Goal: Task Accomplishment & Management: Use online tool/utility

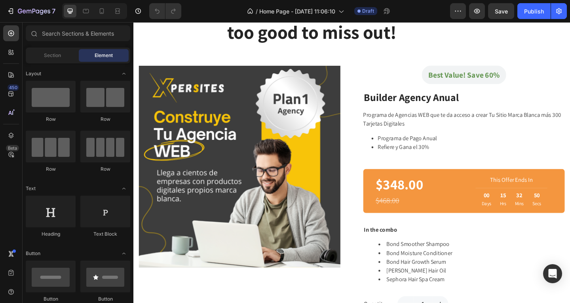
scroll to position [537, 0]
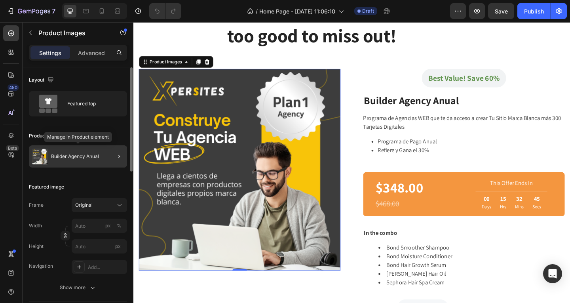
click at [87, 160] on div "Builder Agency Anual" at bounding box center [78, 156] width 98 height 22
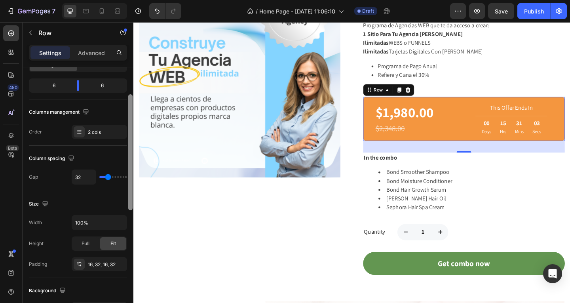
scroll to position [100, 0]
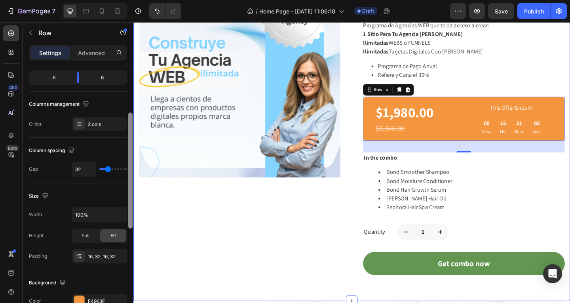
drag, startPoint x: 265, startPoint y: 142, endPoint x: 139, endPoint y: 211, distance: 143.8
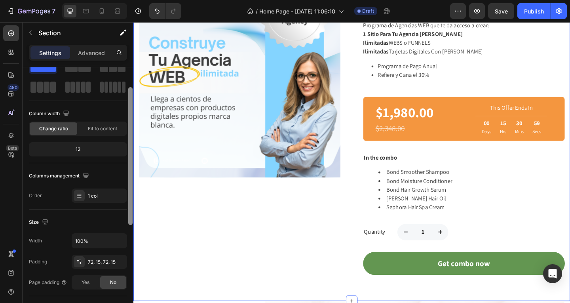
scroll to position [23, 0]
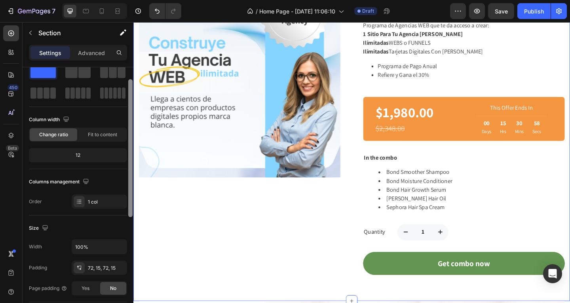
drag, startPoint x: 264, startPoint y: 218, endPoint x: 135, endPoint y: 108, distance: 169.4
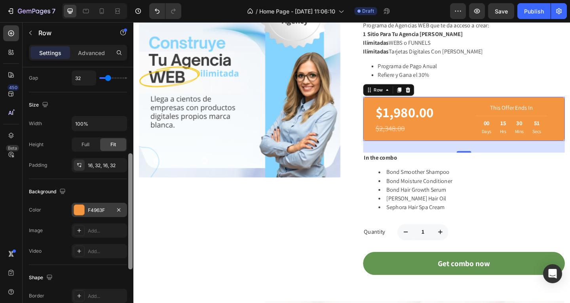
scroll to position [192, 0]
click at [88, 208] on div "F4963F" at bounding box center [99, 209] width 23 height 7
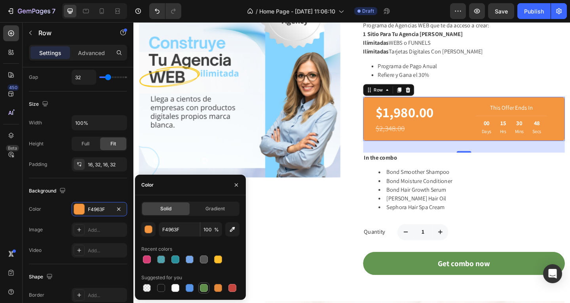
click at [205, 288] on div at bounding box center [204, 288] width 8 height 8
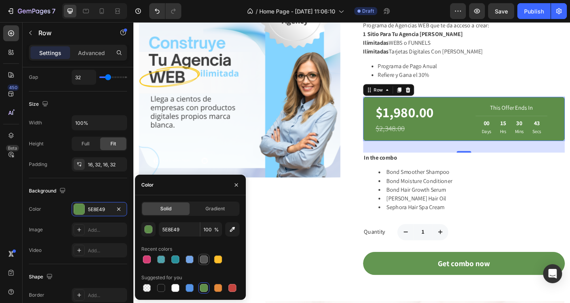
click at [203, 259] on div at bounding box center [204, 259] width 8 height 8
type input "545454"
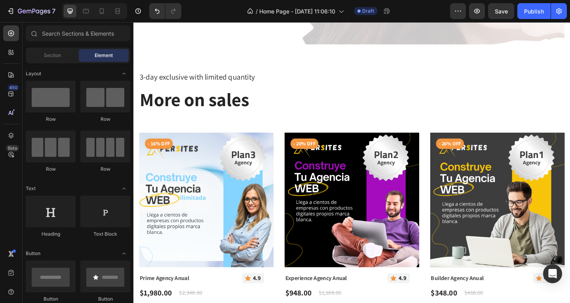
scroll to position [1168, 0]
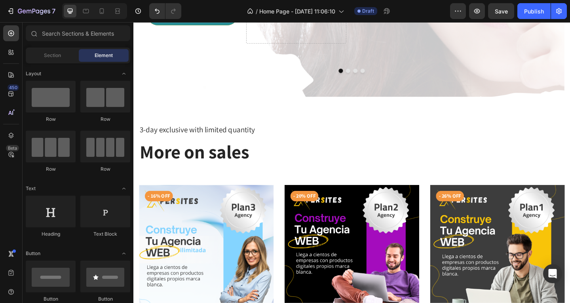
click at [128, 196] on div "Row Row Row Row" at bounding box center [78, 220] width 105 height 49
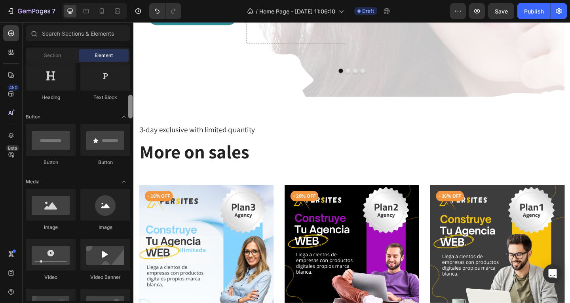
scroll to position [160, 0]
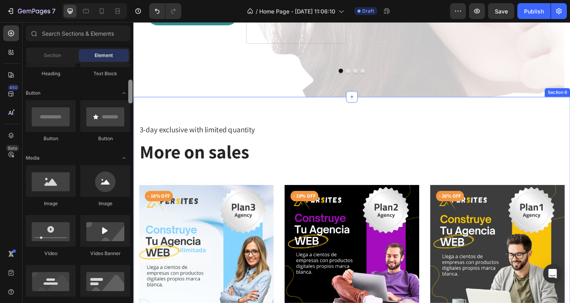
drag, startPoint x: 263, startPoint y: 105, endPoint x: 135, endPoint y: 111, distance: 128.5
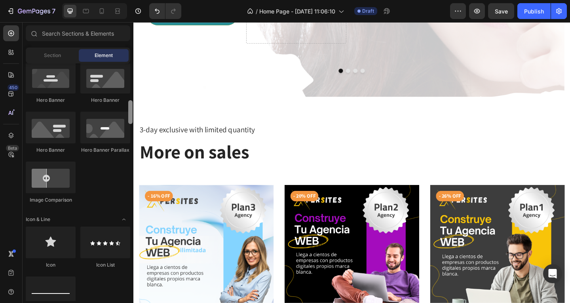
scroll to position [387, 0]
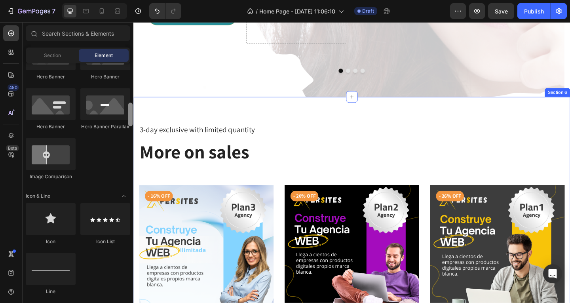
drag, startPoint x: 264, startPoint y: 125, endPoint x: 135, endPoint y: 132, distance: 128.9
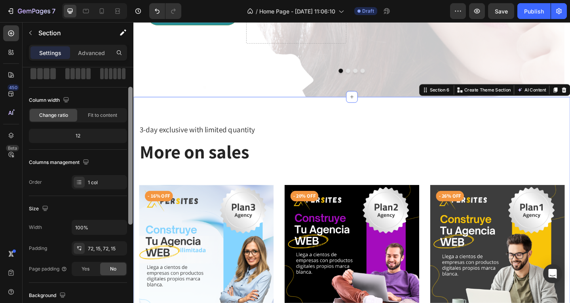
scroll to position [44, 0]
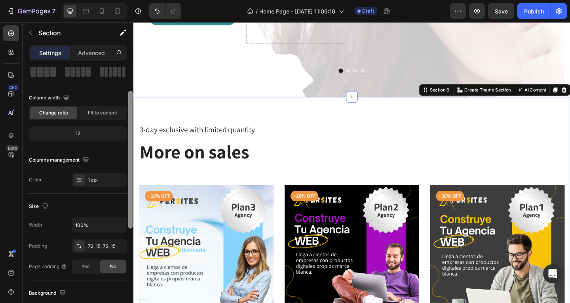
drag, startPoint x: 264, startPoint y: 132, endPoint x: 136, endPoint y: 162, distance: 131.3
drag, startPoint x: 263, startPoint y: 163, endPoint x: 134, endPoint y: 118, distance: 136.3
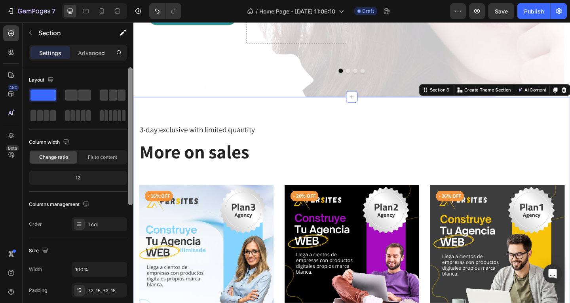
scroll to position [1, 0]
click at [131, 110] on div at bounding box center [130, 137] width 4 height 138
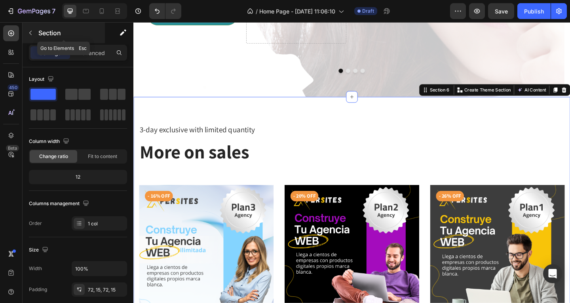
click at [50, 33] on p "Section" at bounding box center [70, 33] width 65 height 10
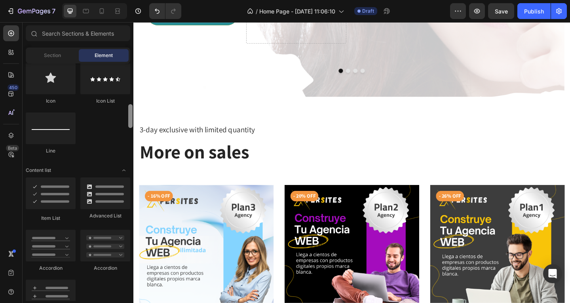
scroll to position [539, 0]
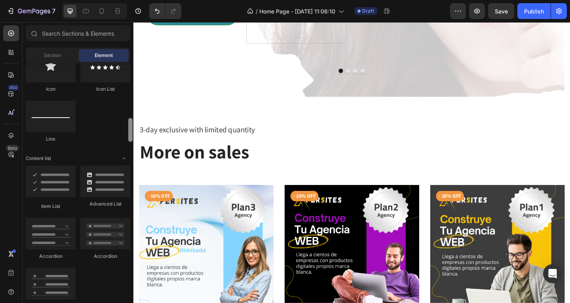
drag, startPoint x: 131, startPoint y: 112, endPoint x: 133, endPoint y: 127, distance: 14.4
click at [133, 127] on div at bounding box center [131, 182] width 6 height 238
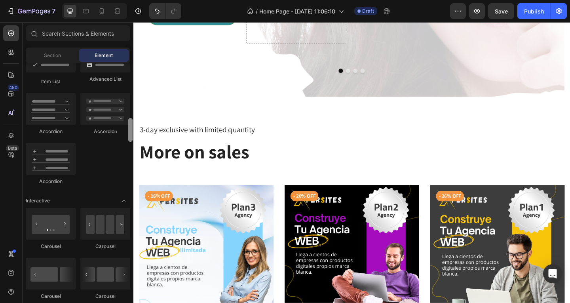
scroll to position [680, 0]
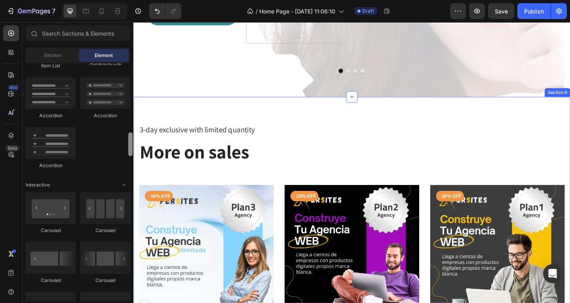
drag, startPoint x: 265, startPoint y: 147, endPoint x: 133, endPoint y: 149, distance: 131.1
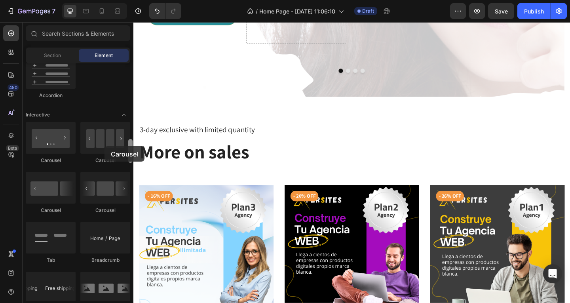
scroll to position [766, 0]
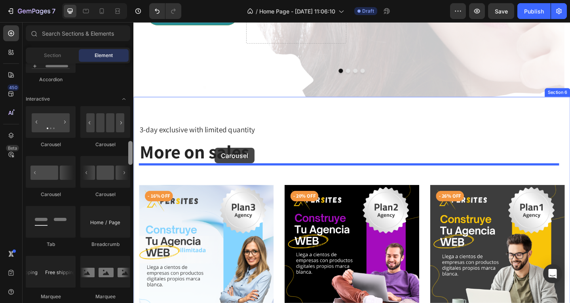
drag, startPoint x: 238, startPoint y: 168, endPoint x: 222, endPoint y: 159, distance: 18.8
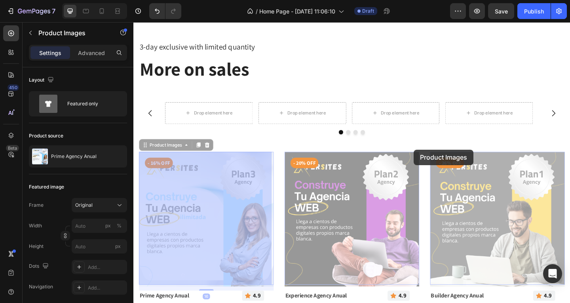
scroll to position [1248, 0]
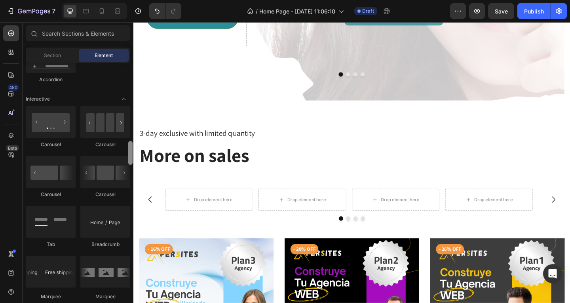
scroll to position [1168, 0]
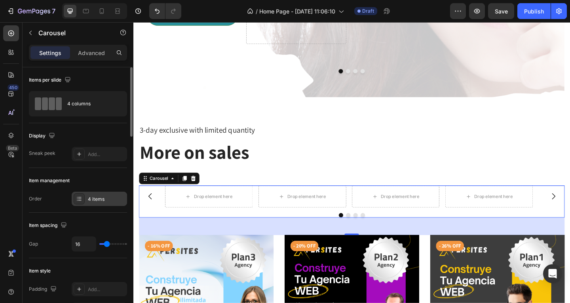
click at [99, 199] on div "4 items" at bounding box center [106, 199] width 37 height 7
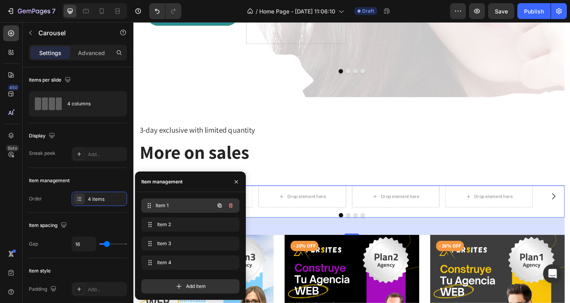
click at [166, 206] on span "Item 1" at bounding box center [185, 205] width 59 height 7
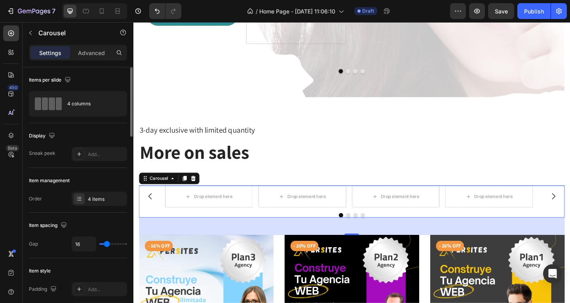
click at [117, 178] on div "Item management" at bounding box center [78, 180] width 98 height 13
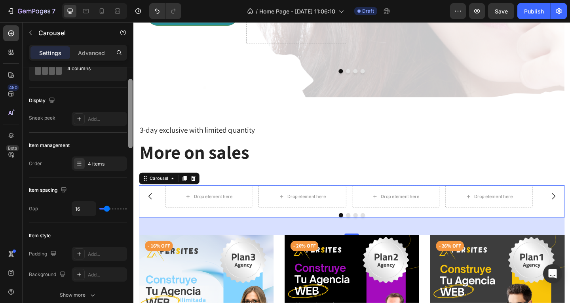
scroll to position [37, 0]
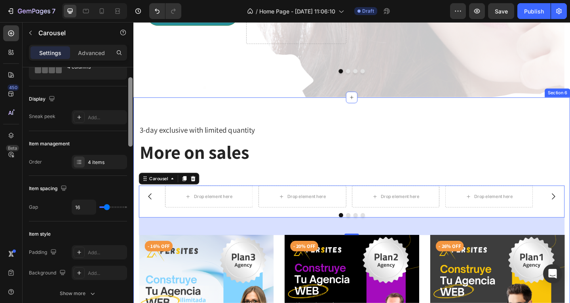
drag, startPoint x: 265, startPoint y: 153, endPoint x: 135, endPoint y: 158, distance: 130.0
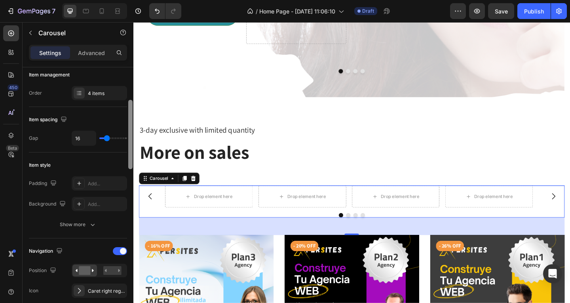
scroll to position [125, 0]
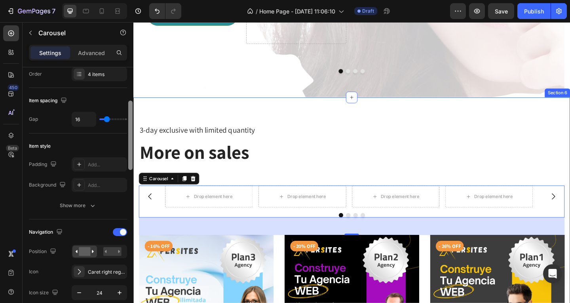
drag, startPoint x: 265, startPoint y: 167, endPoint x: 134, endPoint y: 194, distance: 133.2
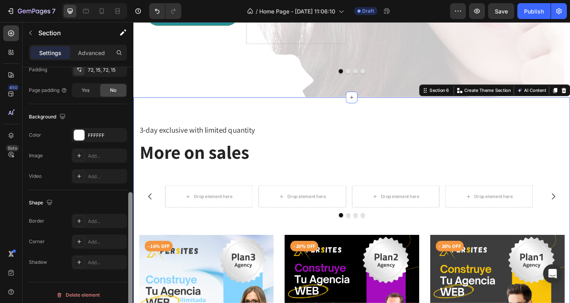
scroll to position [225, 0]
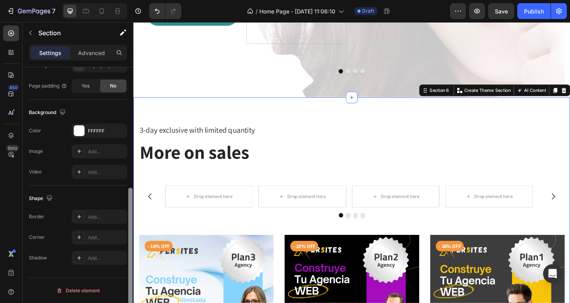
drag, startPoint x: 266, startPoint y: 209, endPoint x: 134, endPoint y: 215, distance: 132.0
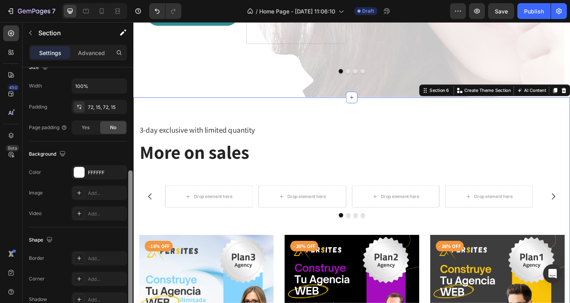
scroll to position [181, 0]
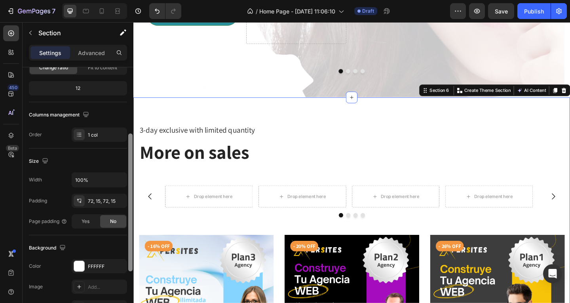
drag, startPoint x: 131, startPoint y: 205, endPoint x: 128, endPoint y: 131, distance: 74.1
click at [128, 133] on div at bounding box center [130, 202] width 4 height 138
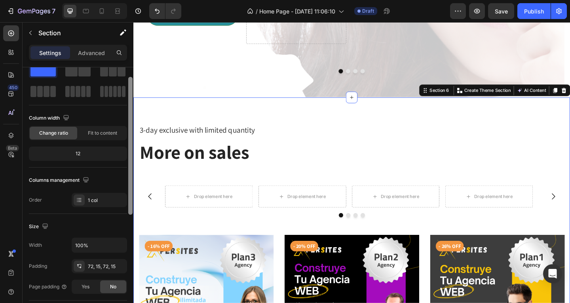
scroll to position [15, 0]
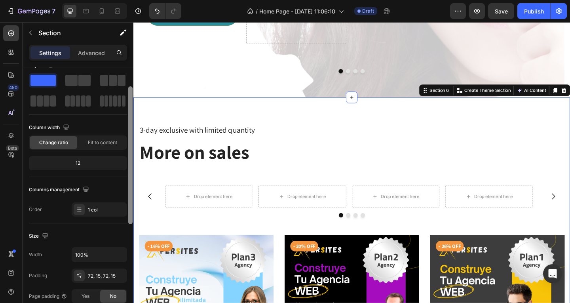
drag, startPoint x: 131, startPoint y: 136, endPoint x: 128, endPoint y: 97, distance: 38.5
click at [128, 97] on div at bounding box center [131, 204] width 6 height 258
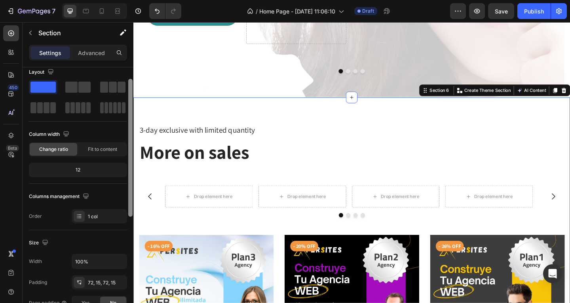
scroll to position [0, 0]
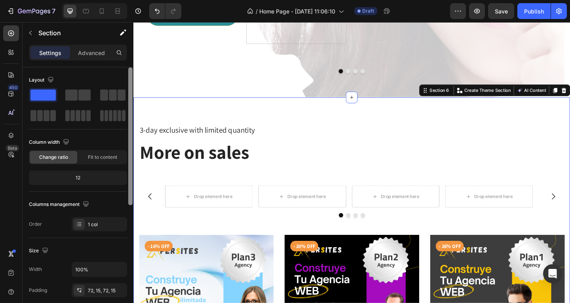
drag, startPoint x: 132, startPoint y: 117, endPoint x: 130, endPoint y: 93, distance: 24.3
click at [130, 93] on div at bounding box center [130, 136] width 4 height 138
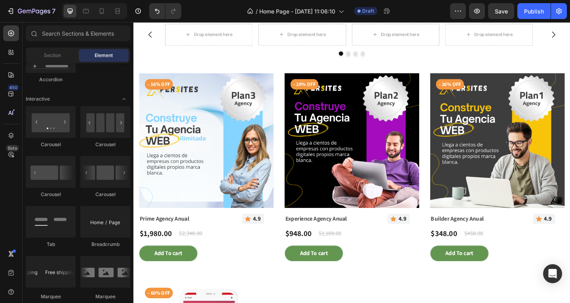
scroll to position [1343, 0]
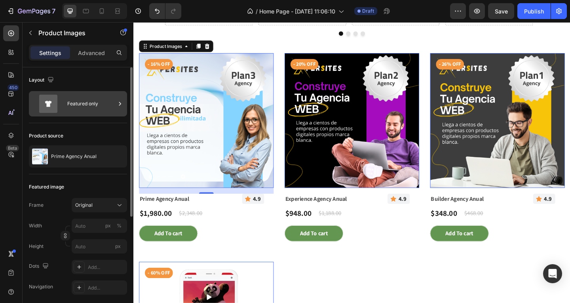
click at [88, 105] on div "Featured only" at bounding box center [91, 104] width 48 height 18
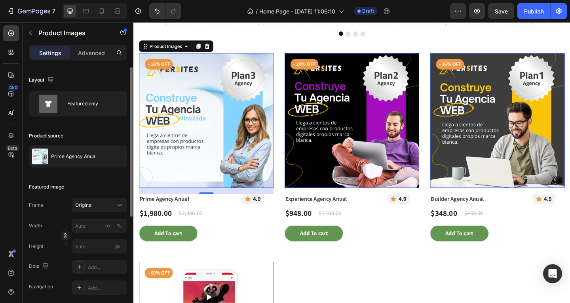
click at [109, 75] on div "Layout" at bounding box center [78, 80] width 98 height 13
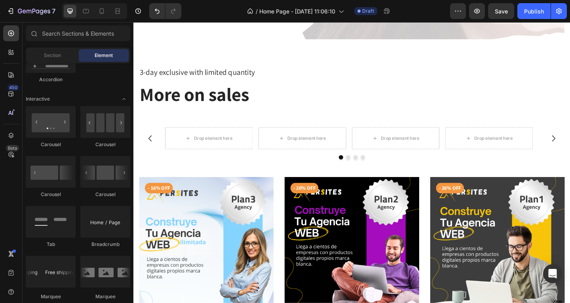
scroll to position [1188, 0]
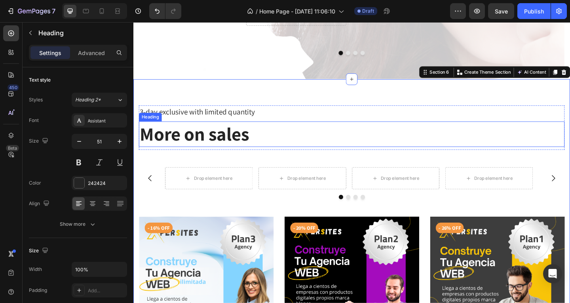
click at [253, 131] on p "More on sales" at bounding box center [371, 144] width 462 height 26
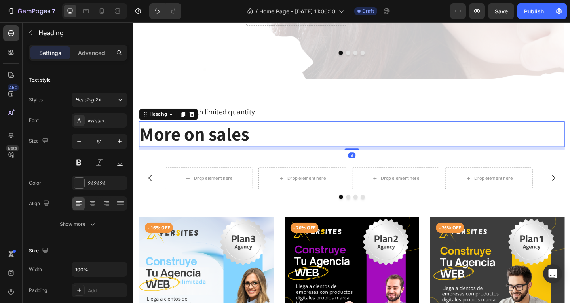
click at [253, 131] on p "More on sales" at bounding box center [371, 144] width 462 height 26
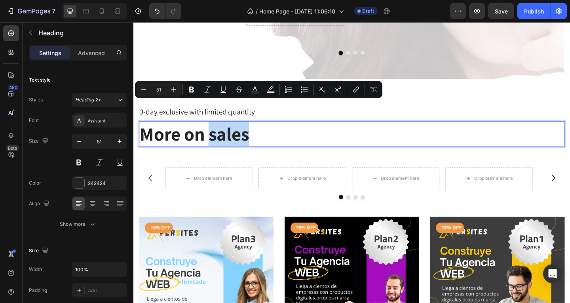
click at [271, 131] on p "More on sales" at bounding box center [371, 144] width 462 height 26
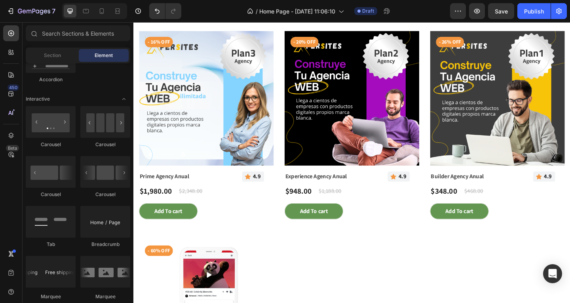
scroll to position [1309, 0]
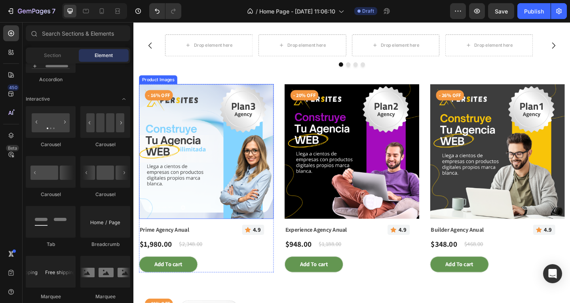
click at [206, 149] on img at bounding box center [212, 163] width 147 height 147
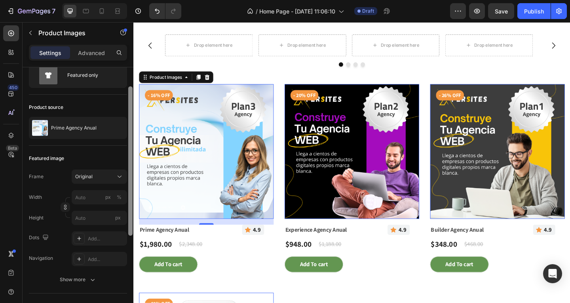
scroll to position [30, 0]
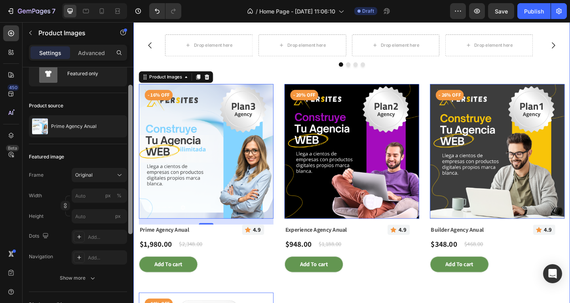
drag, startPoint x: 265, startPoint y: 109, endPoint x: 140, endPoint y: 78, distance: 128.9
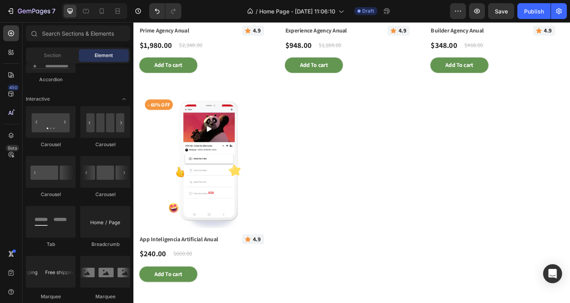
scroll to position [1515, 0]
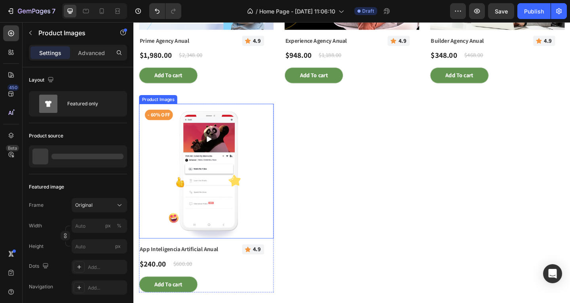
click at [269, 164] on img at bounding box center [212, 184] width 147 height 147
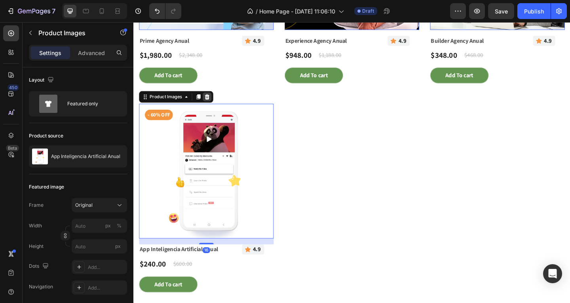
click at [133, 22] on icon at bounding box center [133, 22] width 0 height 0
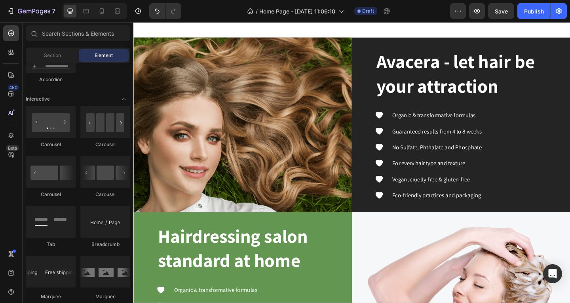
scroll to position [1364, 0]
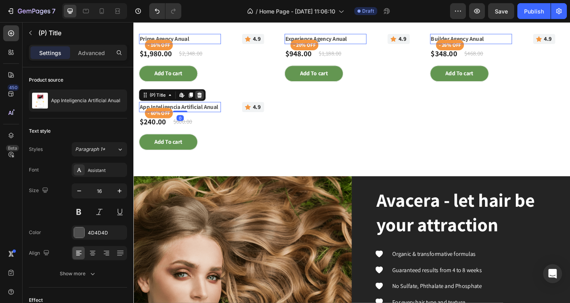
click at [133, 22] on icon at bounding box center [133, 22] width 0 height 0
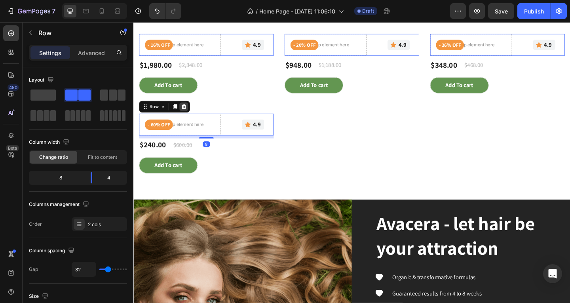
click at [133, 22] on icon at bounding box center [133, 22] width 0 height 0
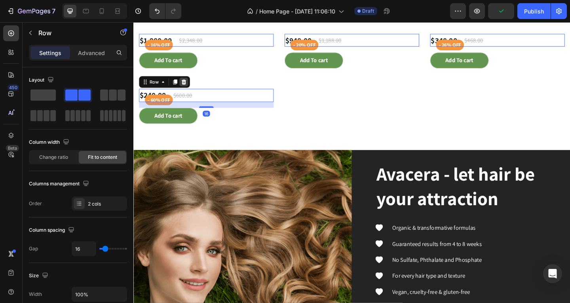
click at [133, 22] on icon at bounding box center [133, 22] width 0 height 0
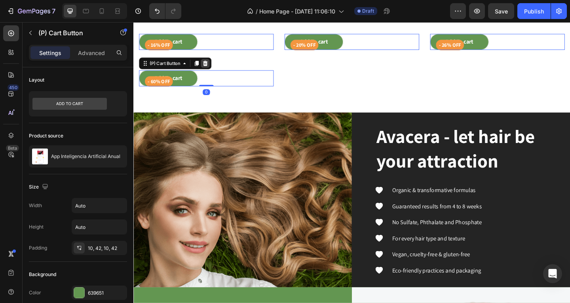
click at [133, 22] on icon at bounding box center [133, 22] width 0 height 0
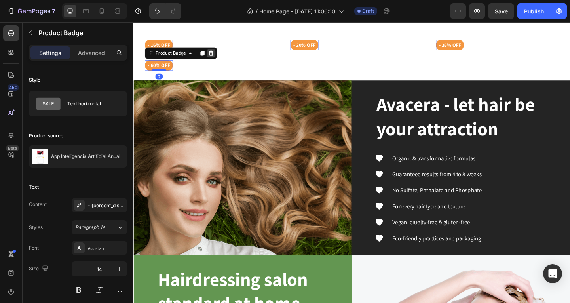
click at [133, 22] on icon at bounding box center [133, 22] width 0 height 0
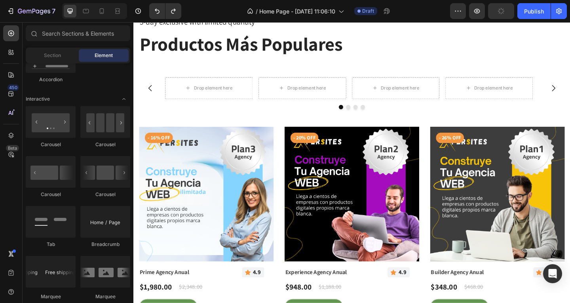
scroll to position [1295, 0]
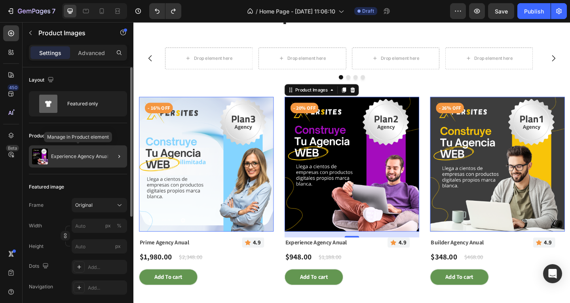
click at [76, 156] on p "Experience Agency Anual" at bounding box center [79, 157] width 57 height 6
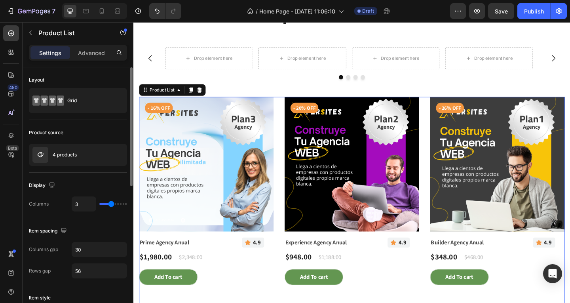
click at [76, 156] on p "4 products" at bounding box center [65, 155] width 24 height 6
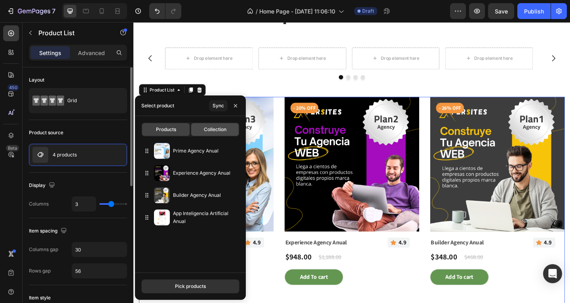
click at [211, 127] on span "Collection" at bounding box center [215, 129] width 23 height 7
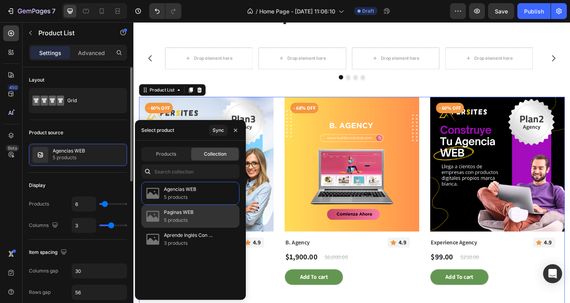
click at [189, 215] on p "Paginas WEB" at bounding box center [179, 212] width 30 height 8
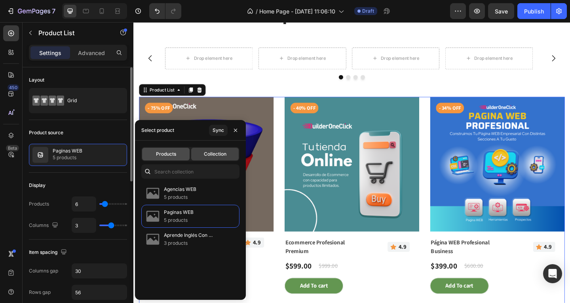
click at [165, 155] on span "Products" at bounding box center [166, 153] width 20 height 7
type input "3"
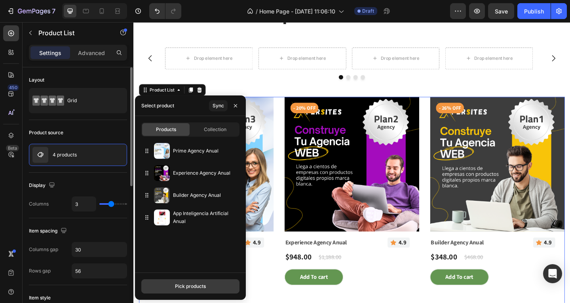
click at [201, 286] on div "Pick products" at bounding box center [190, 286] width 31 height 7
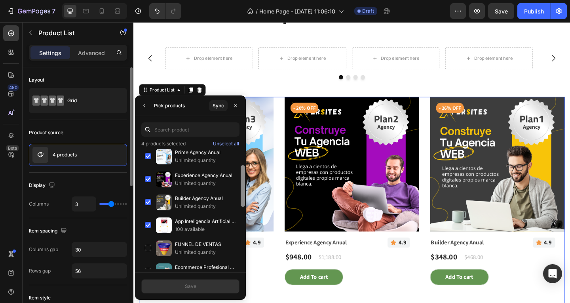
scroll to position [0, 0]
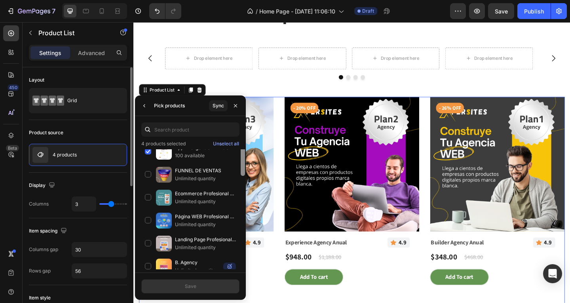
drag, startPoint x: 243, startPoint y: 192, endPoint x: 246, endPoint y: 233, distance: 41.3
click at [246, 233] on div at bounding box center [243, 178] width 6 height 120
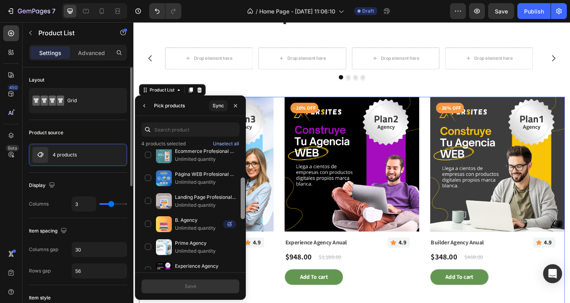
scroll to position [127, 0]
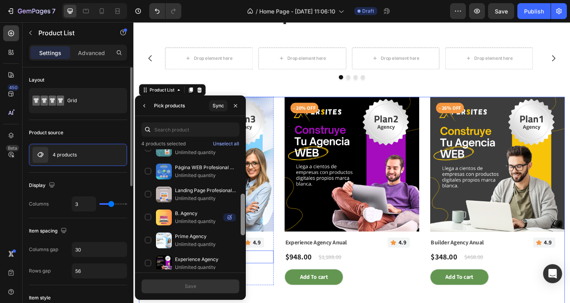
drag, startPoint x: 375, startPoint y: 239, endPoint x: 259, endPoint y: 276, distance: 122.5
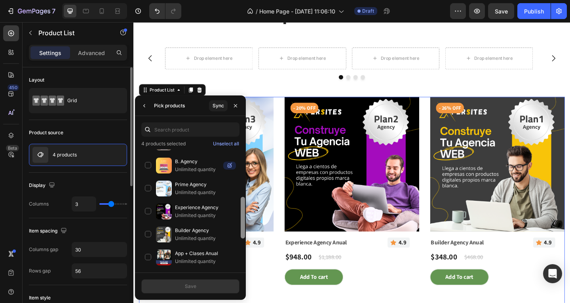
scroll to position [183, 0]
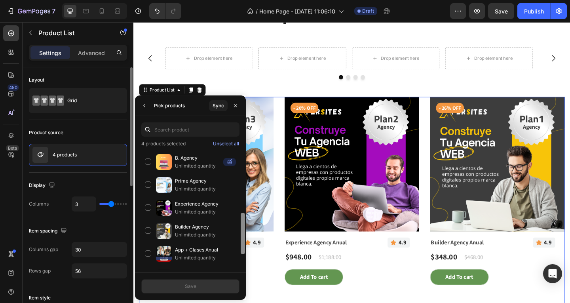
drag, startPoint x: 241, startPoint y: 185, endPoint x: 242, endPoint y: 249, distance: 63.8
click at [242, 249] on div at bounding box center [243, 234] width 4 height 42
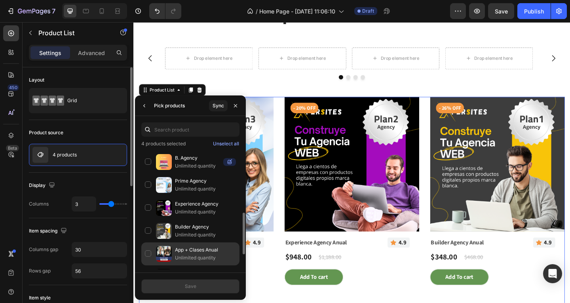
click at [148, 265] on div "App + Clases Anual Unlimited quantity" at bounding box center [190, 276] width 98 height 23
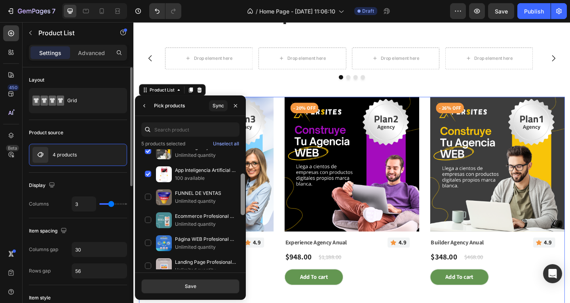
scroll to position [59, 0]
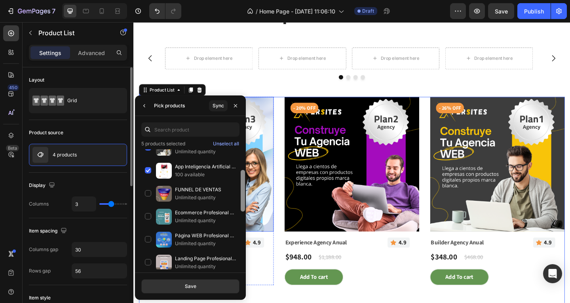
drag, startPoint x: 375, startPoint y: 239, endPoint x: 259, endPoint y: 199, distance: 122.6
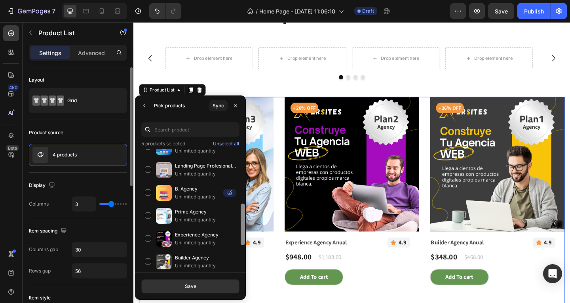
scroll to position [156, 0]
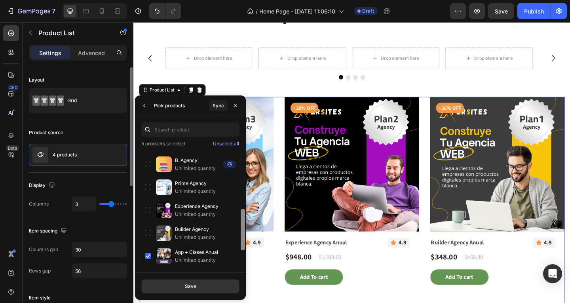
drag, startPoint x: 244, startPoint y: 194, endPoint x: 245, endPoint y: 215, distance: 20.6
click at [245, 215] on div at bounding box center [243, 207] width 6 height 120
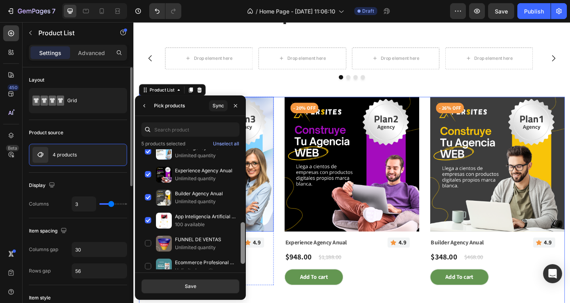
scroll to position [61, 0]
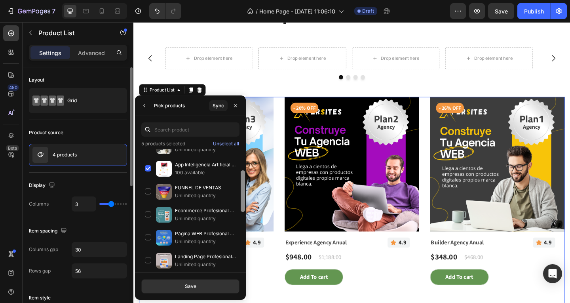
drag, startPoint x: 243, startPoint y: 226, endPoint x: 245, endPoint y: 185, distance: 40.8
click at [245, 185] on div at bounding box center [243, 191] width 4 height 42
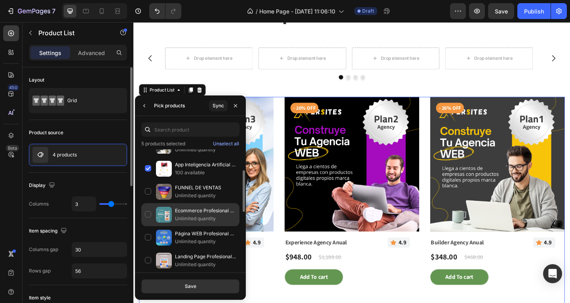
click at [147, 226] on div "Ecommerce Profesional Premium Unlimited quantity" at bounding box center [190, 237] width 98 height 23
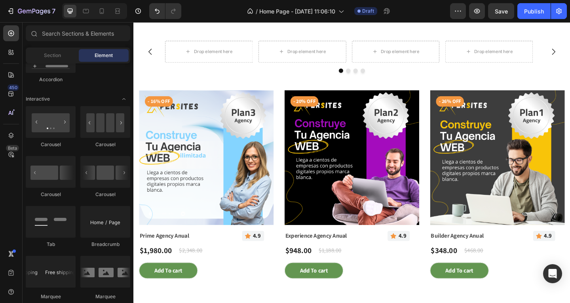
scroll to position [1263, 0]
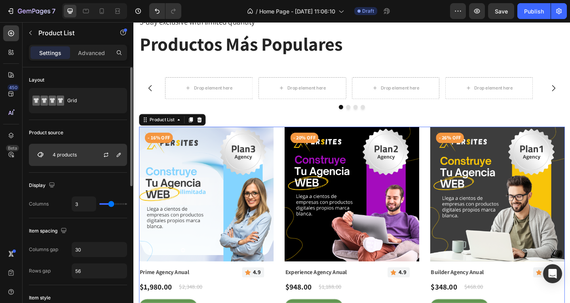
click at [61, 153] on p "4 products" at bounding box center [65, 155] width 24 height 6
click at [64, 156] on p "4 products" at bounding box center [65, 155] width 24 height 6
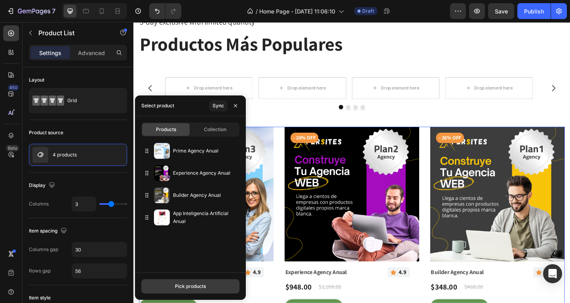
click at [191, 284] on div "Pick products" at bounding box center [190, 286] width 31 height 7
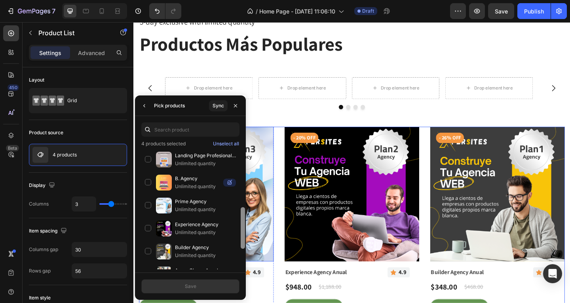
scroll to position [166, 0]
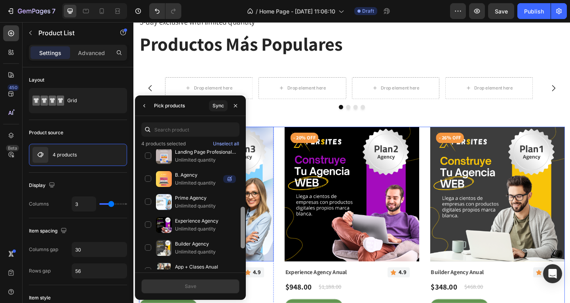
drag, startPoint x: 376, startPoint y: 187, endPoint x: 255, endPoint y: 249, distance: 135.3
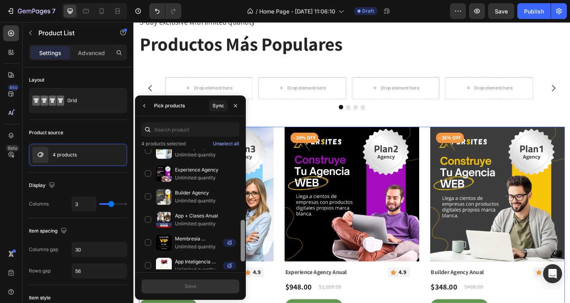
scroll to position [225, 0]
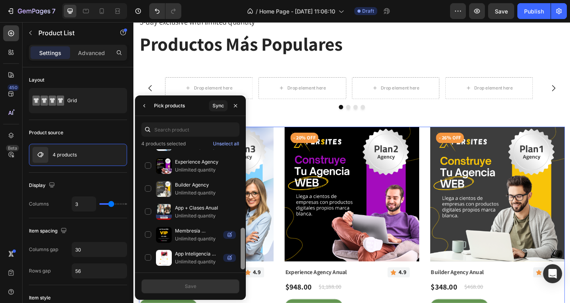
drag, startPoint x: 242, startPoint y: 230, endPoint x: 244, endPoint y: 248, distance: 17.9
click at [244, 248] on div at bounding box center [243, 249] width 4 height 42
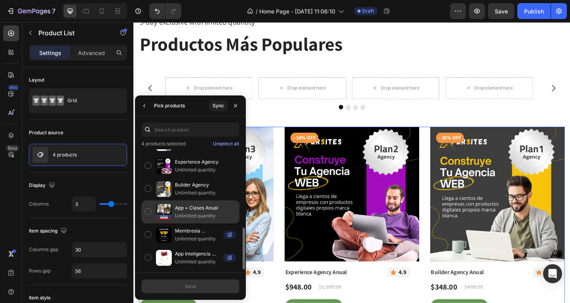
click at [147, 223] on div "App + Clases Anual Unlimited quantity" at bounding box center [190, 234] width 98 height 23
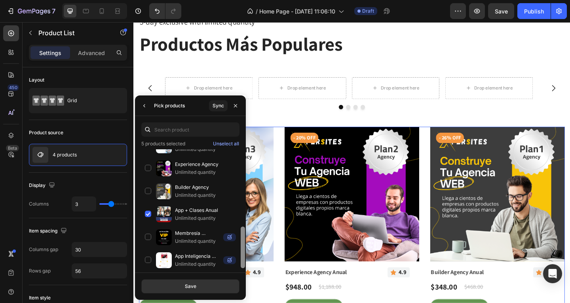
scroll to position [219, 0]
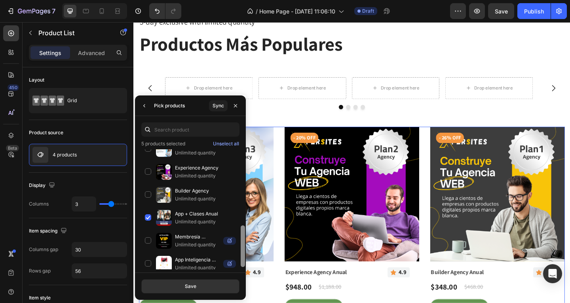
click at [242, 244] on div at bounding box center [243, 246] width 4 height 42
click at [209, 287] on button "Save" at bounding box center [190, 286] width 98 height 14
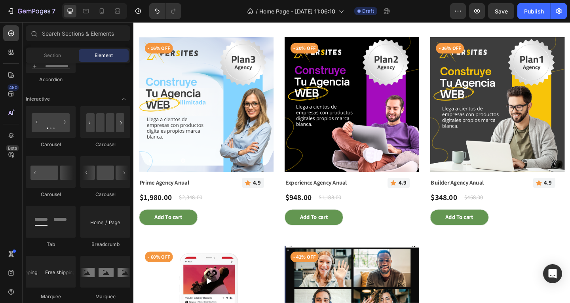
scroll to position [1349, 0]
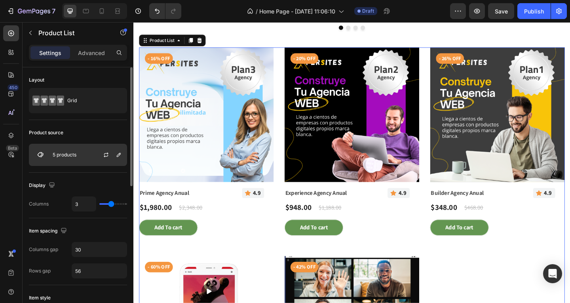
click at [77, 156] on div "5 products" at bounding box center [78, 155] width 98 height 22
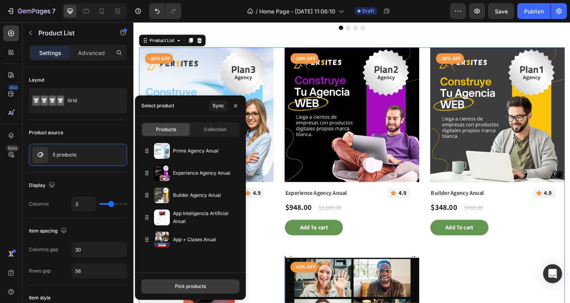
click at [208, 284] on button "Pick products" at bounding box center [190, 286] width 98 height 14
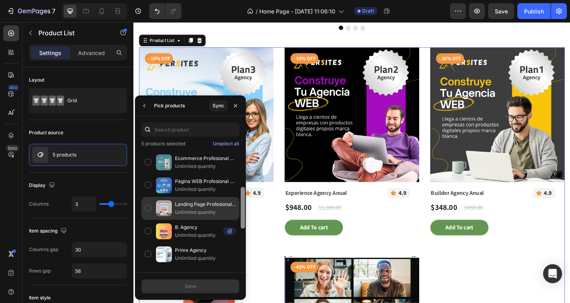
scroll to position [112, 0]
drag, startPoint x: 244, startPoint y: 171, endPoint x: 221, endPoint y: 211, distance: 45.4
click at [221, 211] on div "Prime Agency Anual Unlimited quantity Experience Agency Anual Unlimited quantit…" at bounding box center [190, 209] width 111 height 120
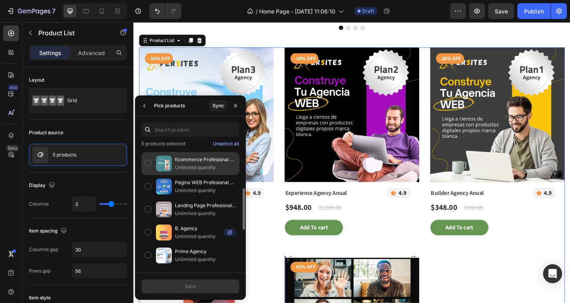
click at [196, 168] on p "Unlimited quantity" at bounding box center [205, 168] width 61 height 8
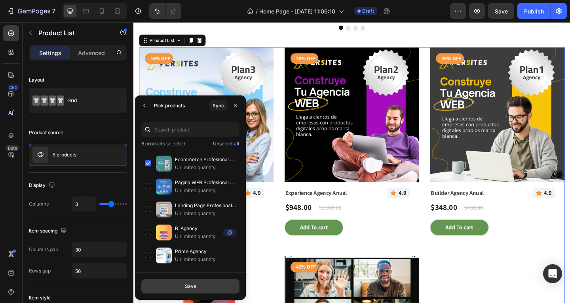
click at [204, 284] on button "Save" at bounding box center [190, 286] width 98 height 14
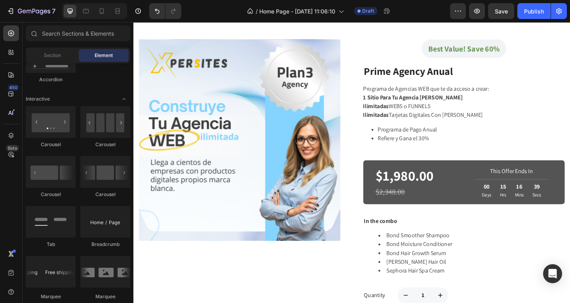
scroll to position [555, 0]
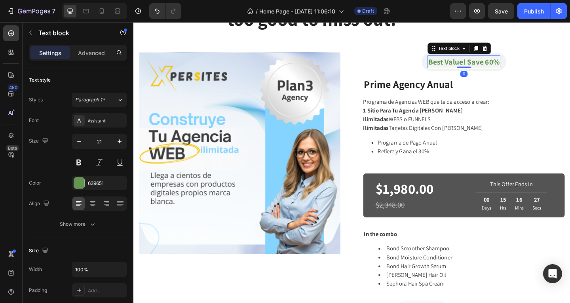
click at [515, 64] on p "Best Value! Save 60%" at bounding box center [493, 65] width 78 height 13
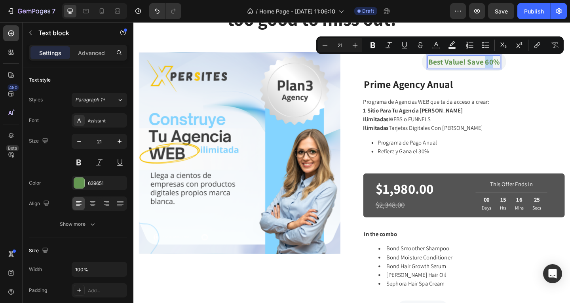
click at [514, 66] on p "Best Value! Save 60%" at bounding box center [493, 65] width 78 height 13
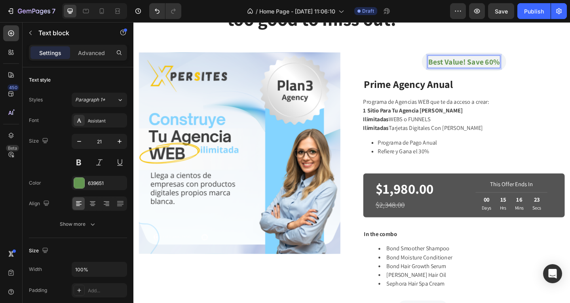
click at [492, 66] on p "Best Value! Save 60%" at bounding box center [493, 65] width 78 height 13
click at [474, 66] on p "Best Value! Save 60%" at bounding box center [493, 65] width 78 height 13
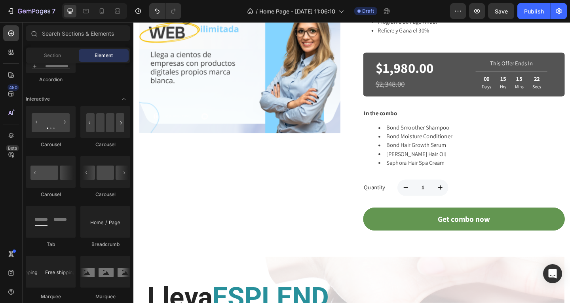
scroll to position [690, 0]
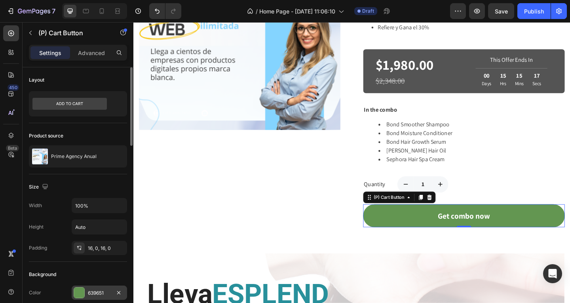
click at [80, 295] on div at bounding box center [79, 293] width 10 height 10
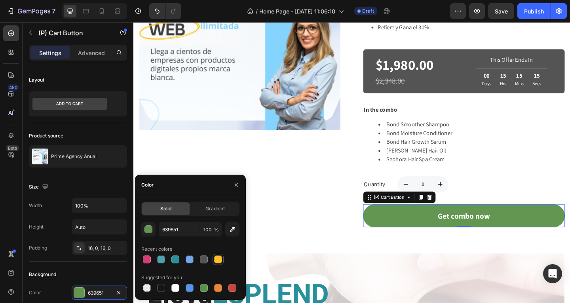
click at [219, 260] on div at bounding box center [218, 259] width 8 height 8
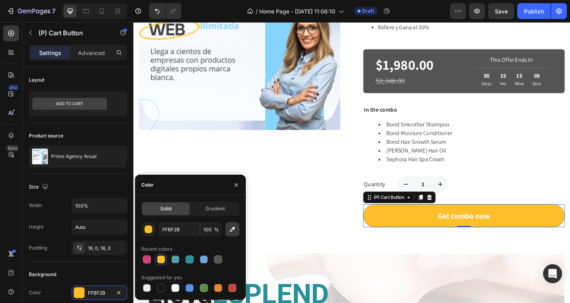
click at [232, 233] on icon "button" at bounding box center [233, 229] width 8 height 8
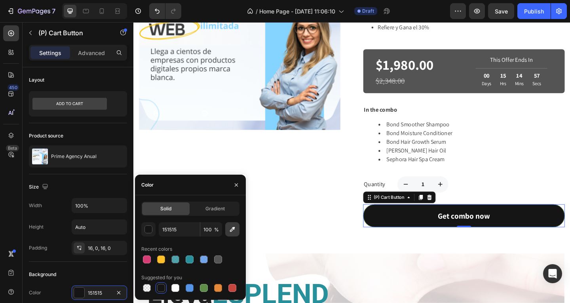
click at [233, 230] on icon "button" at bounding box center [233, 229] width 8 height 8
click at [231, 228] on icon "button" at bounding box center [233, 229] width 8 height 8
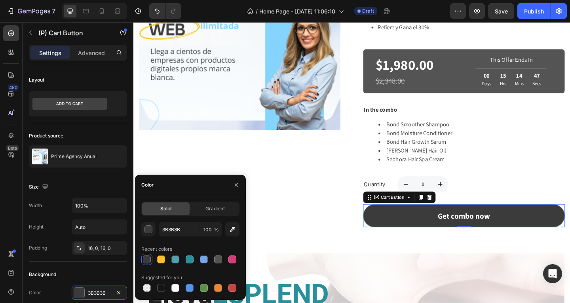
click at [149, 237] on div "3B3B3B 100 % Recent colors Suggested for you" at bounding box center [190, 257] width 98 height 71
click at [149, 234] on button "button" at bounding box center [148, 229] width 14 height 14
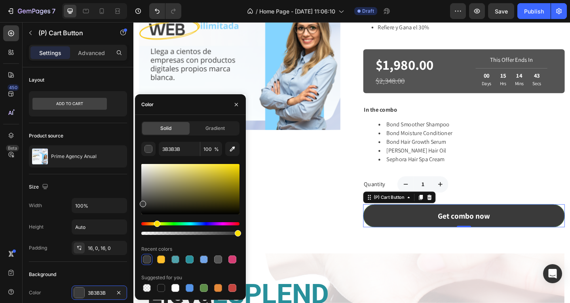
drag, startPoint x: 145, startPoint y: 223, endPoint x: 155, endPoint y: 224, distance: 9.9
click at [155, 224] on div "Hue" at bounding box center [157, 224] width 6 height 6
click at [156, 224] on div "Hue" at bounding box center [157, 224] width 6 height 6
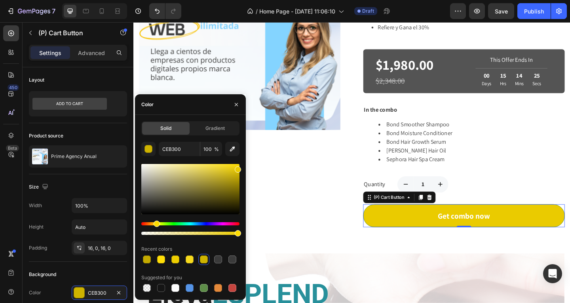
type input "EACB00"
drag, startPoint x: 143, startPoint y: 205, endPoint x: 242, endPoint y: 168, distance: 106.2
click at [242, 168] on div "Solid Gradient EACB00 100 % Recent colors Suggested for you" at bounding box center [190, 207] width 111 height 172
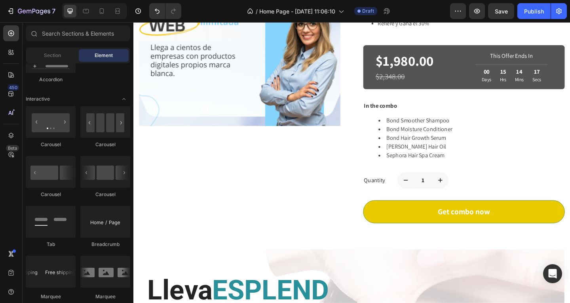
scroll to position [648, 0]
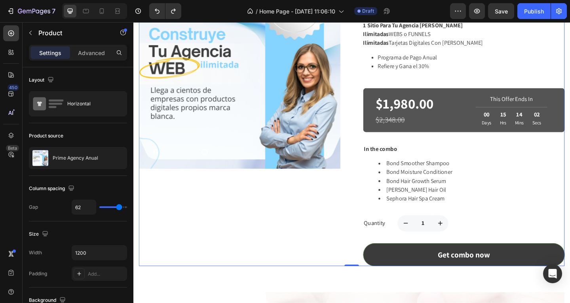
click at [294, 261] on div "Product Images" at bounding box center [248, 124] width 219 height 325
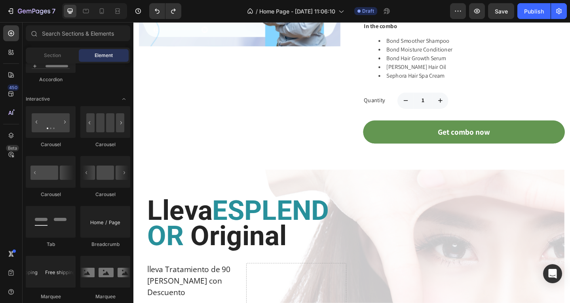
scroll to position [633, 0]
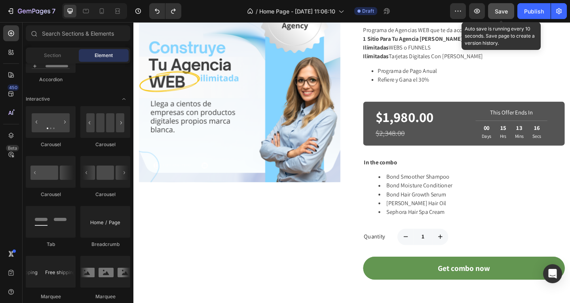
click at [502, 11] on span "Save" at bounding box center [501, 11] width 13 height 7
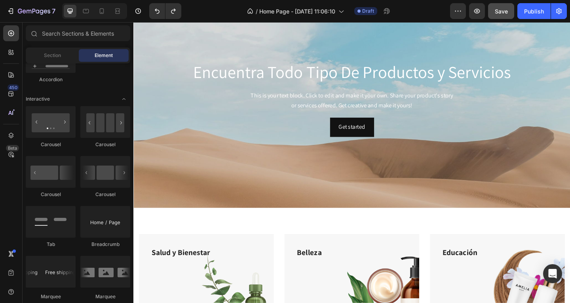
scroll to position [27, 0]
